Goal: Use online tool/utility: Utilize a website feature to perform a specific function

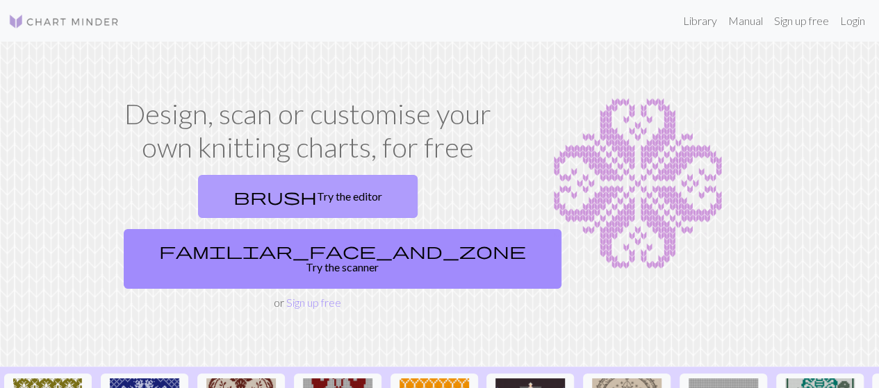
click at [235, 183] on link "brush Try the editor" at bounding box center [307, 196] width 219 height 43
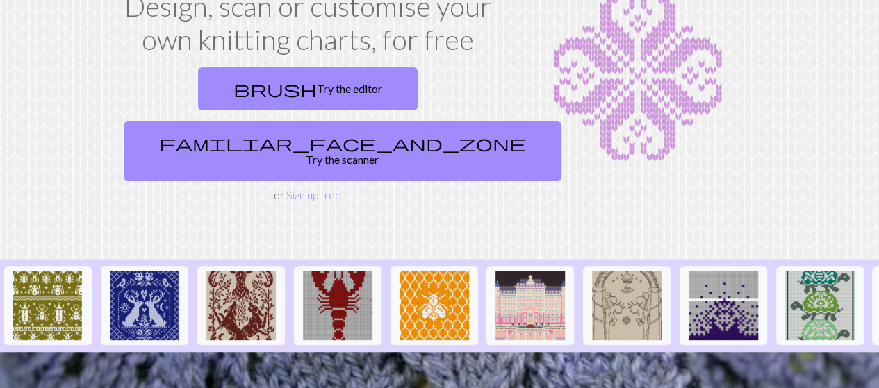
scroll to position [132, 0]
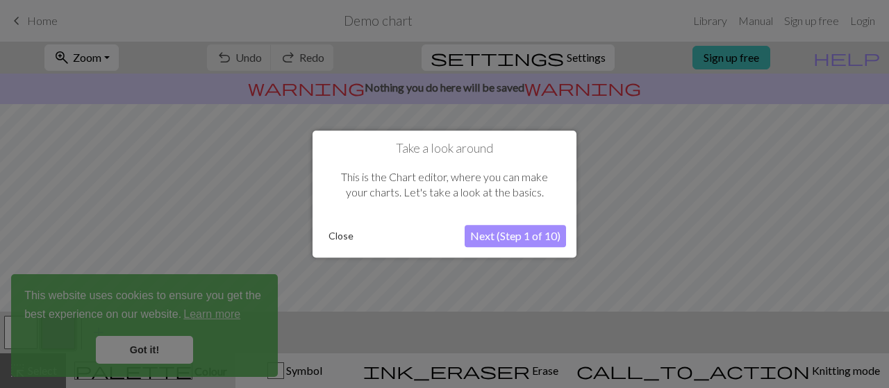
click at [339, 228] on button "Close" at bounding box center [341, 236] width 36 height 21
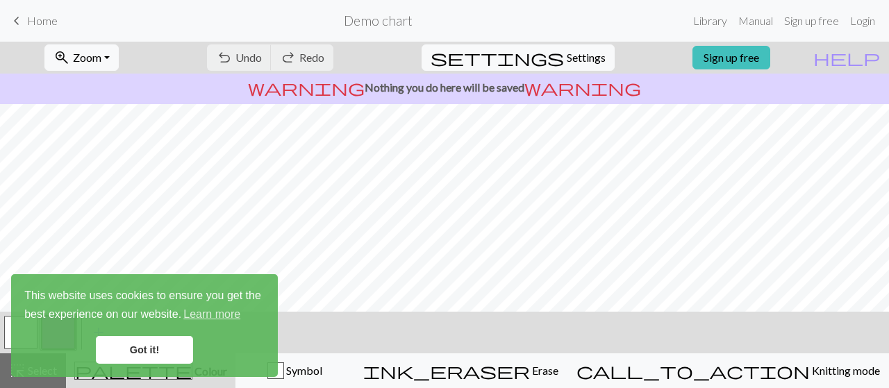
click at [132, 349] on link "Got it!" at bounding box center [144, 350] width 97 height 28
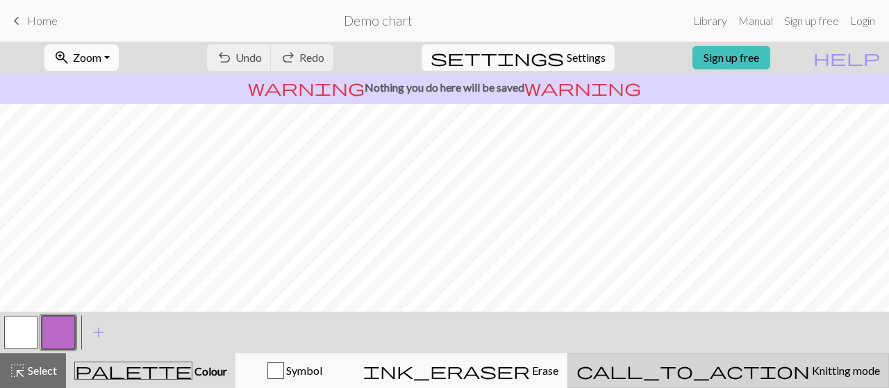
click at [755, 365] on span "call_to_action" at bounding box center [692, 370] width 233 height 19
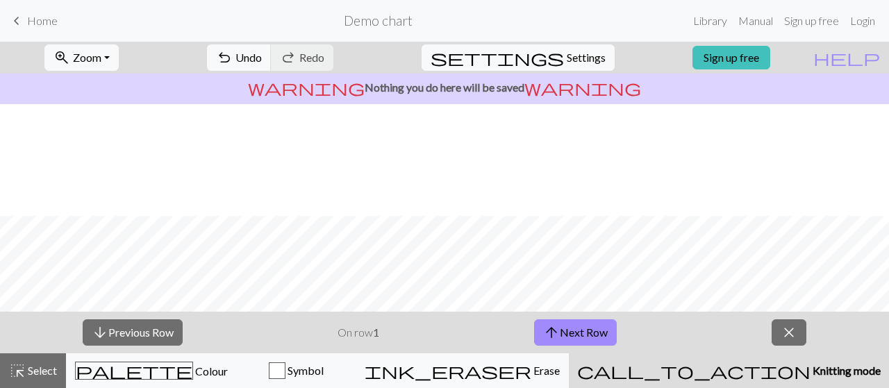
scroll to position [309, 0]
click at [561, 336] on button "arrow_upward Next Row" at bounding box center [575, 332] width 83 height 26
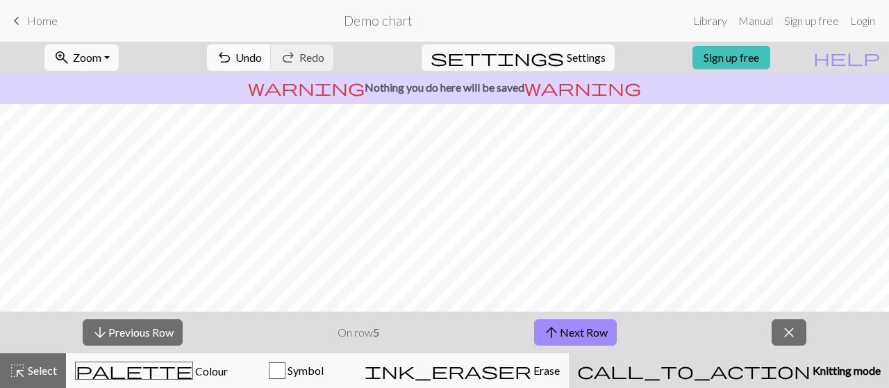
scroll to position [247, 0]
click at [594, 334] on button "arrow_upward Next Row" at bounding box center [575, 332] width 83 height 26
click at [567, 60] on span "Settings" at bounding box center [586, 57] width 39 height 17
select select "aran"
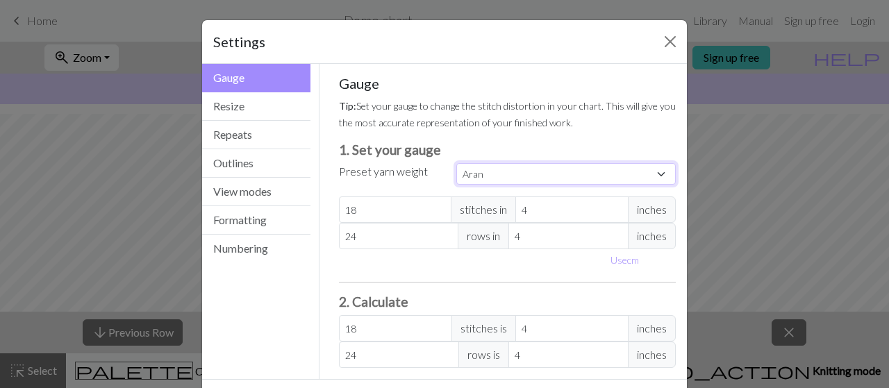
click at [471, 171] on select "Custom Square Lace Light Fingering Fingering Sport Double knit Worsted Aran Bul…" at bounding box center [565, 174] width 219 height 22
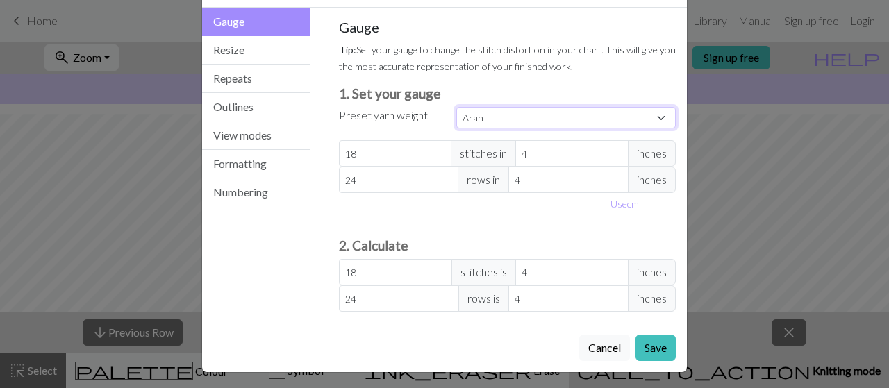
scroll to position [0, 0]
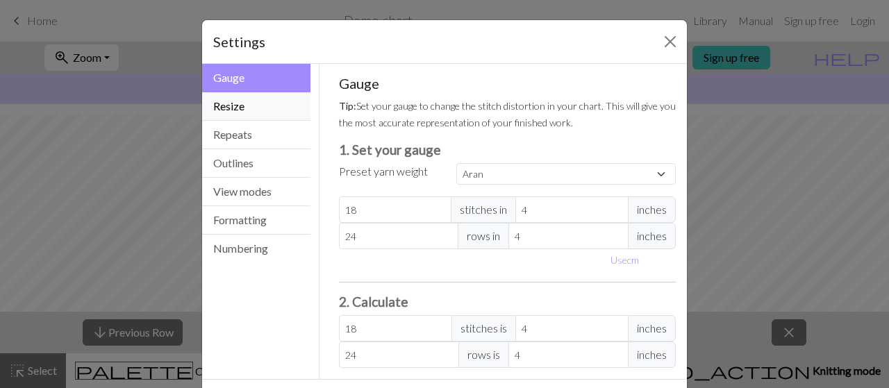
click at [249, 113] on button "Resize" at bounding box center [256, 106] width 108 height 28
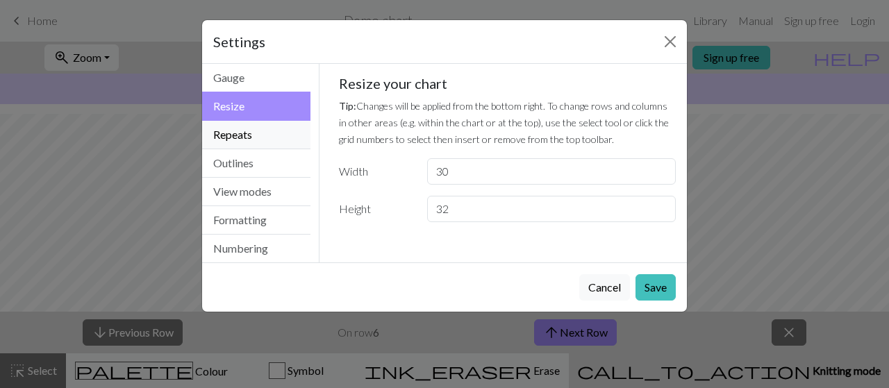
click at [250, 133] on button "Repeats" at bounding box center [256, 135] width 108 height 28
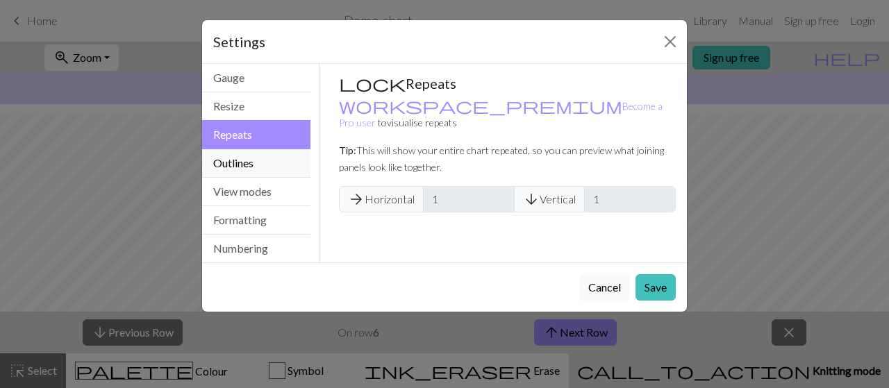
click at [250, 156] on button "Outlines" at bounding box center [256, 163] width 108 height 28
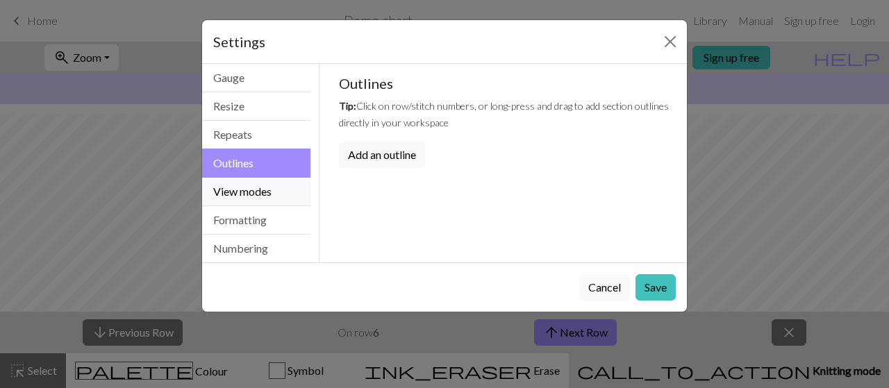
click at [245, 190] on button "View modes" at bounding box center [256, 192] width 108 height 28
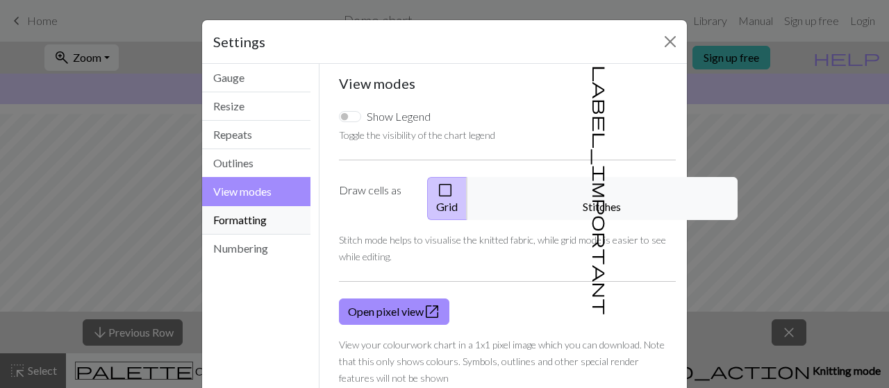
click at [243, 216] on button "Formatting" at bounding box center [256, 220] width 108 height 28
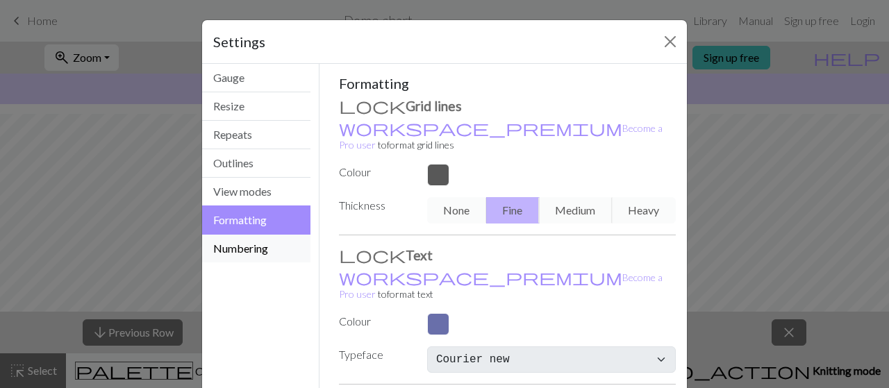
click at [241, 238] on button "Numbering" at bounding box center [256, 249] width 108 height 28
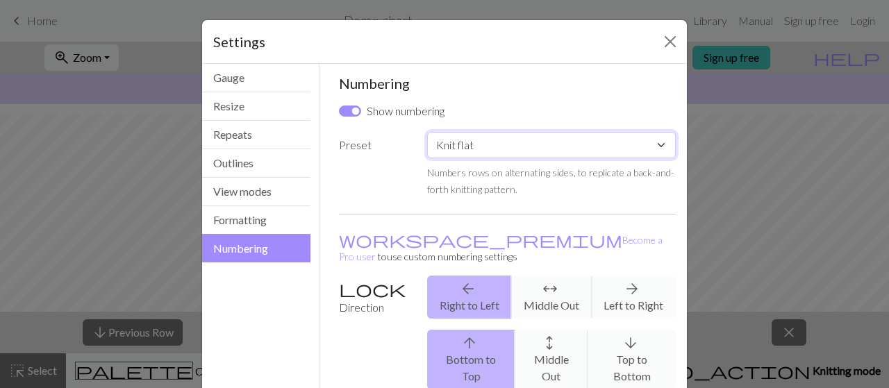
click at [463, 138] on select "Custom Knit flat Knit in the round Lace knitting Cross stitch" at bounding box center [551, 145] width 249 height 26
click at [659, 42] on button "Close" at bounding box center [670, 42] width 22 height 22
